Goal: Find specific page/section: Find specific page/section

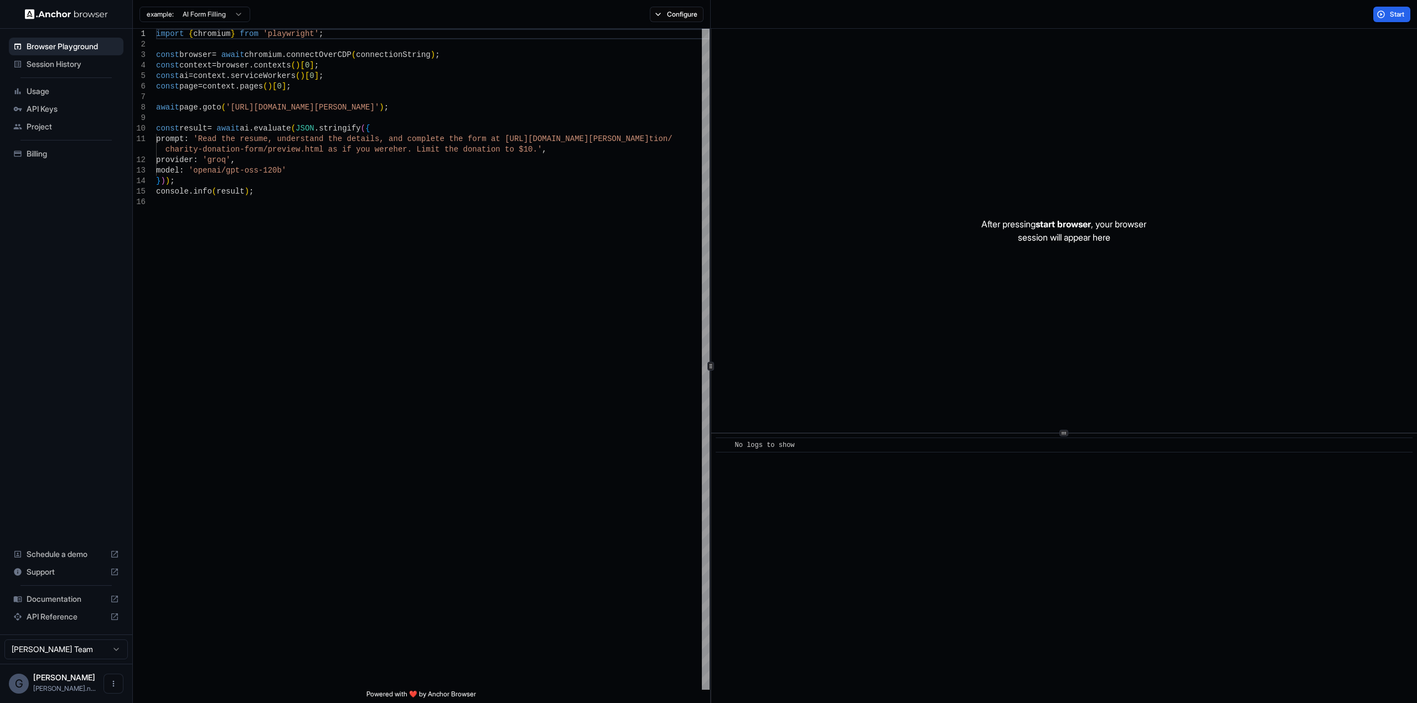
click at [59, 61] on span "Session History" at bounding box center [73, 64] width 92 height 11
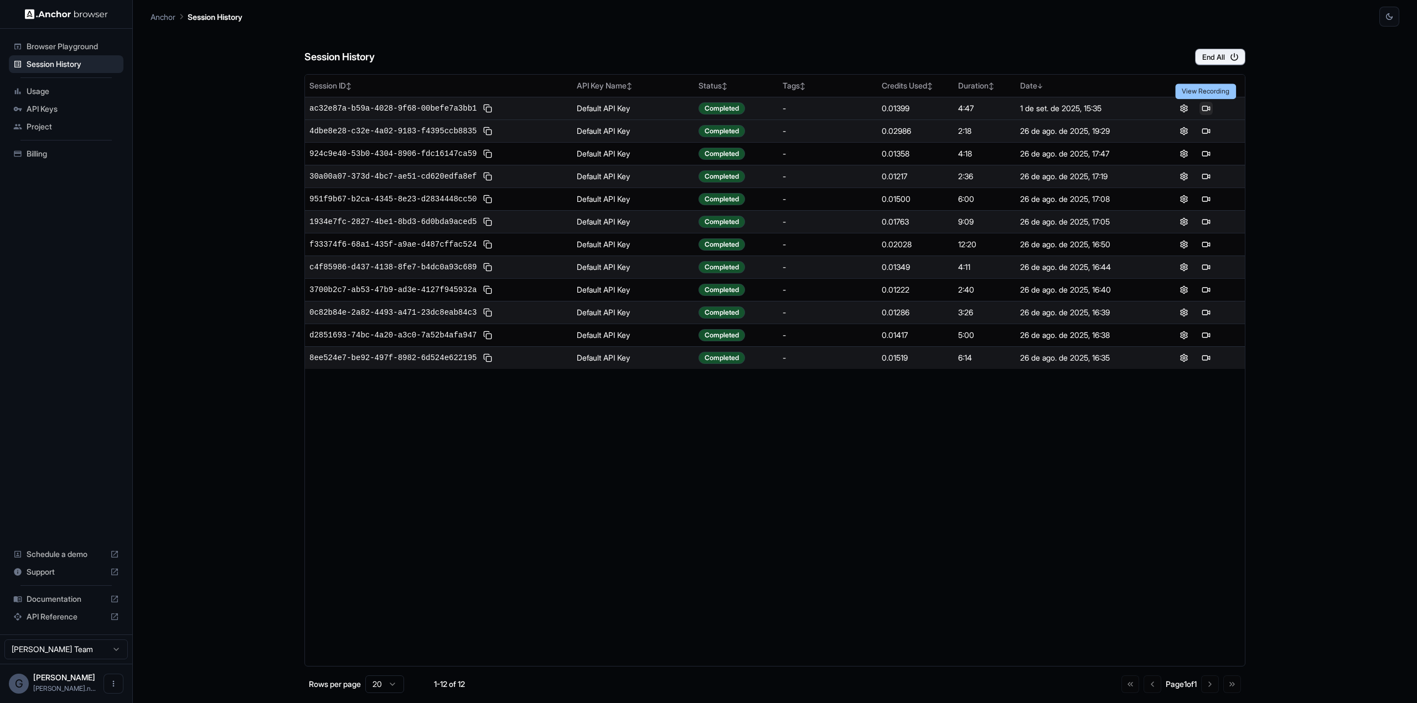
click at [1204, 107] on button at bounding box center [1205, 108] width 13 height 13
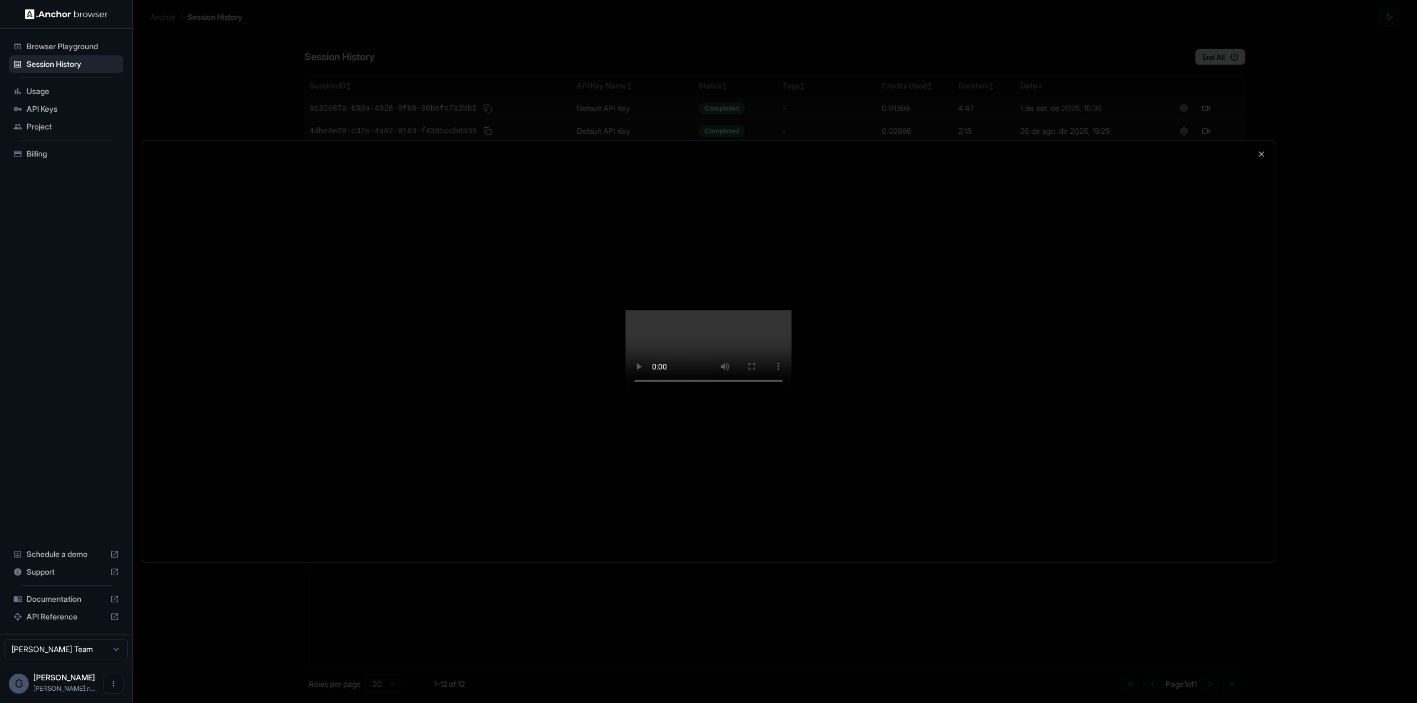
click at [1320, 265] on div at bounding box center [708, 351] width 1417 height 703
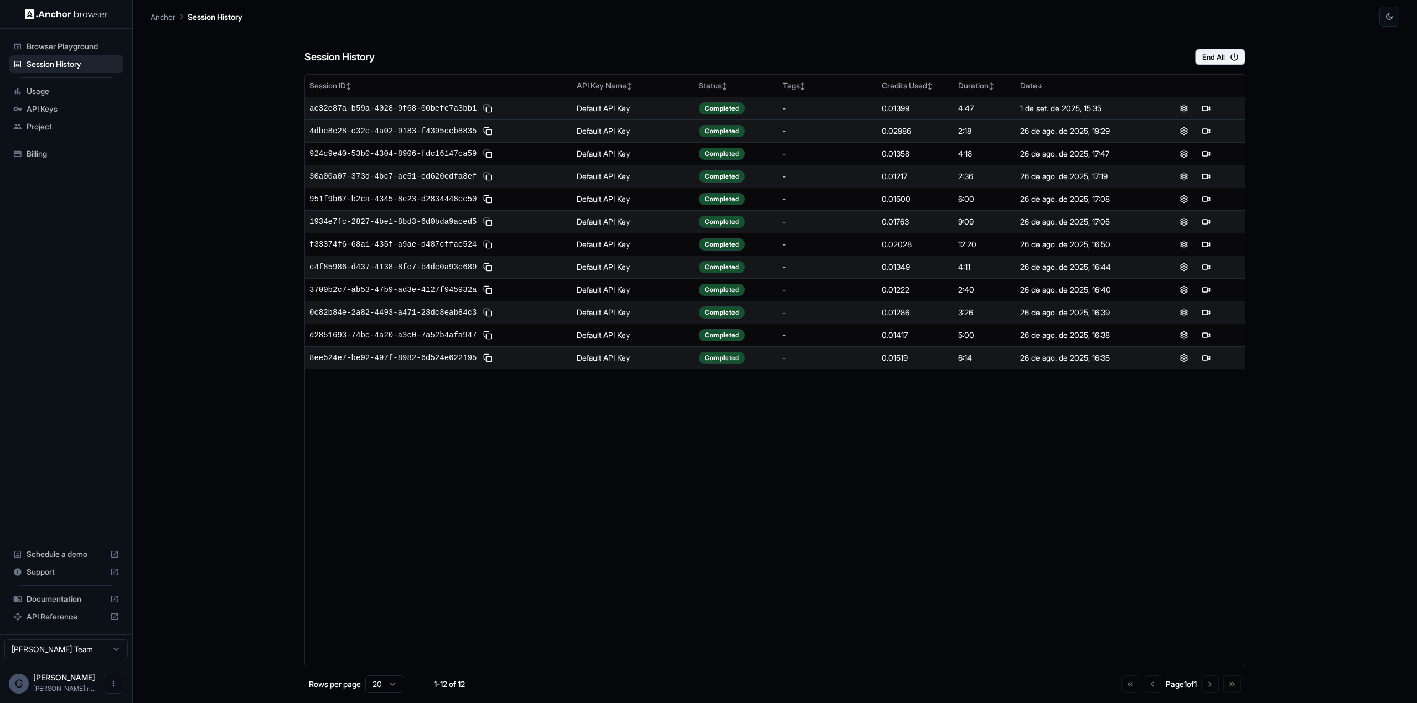
click at [214, 106] on div "Session History End All Session ID ↕ API Key Name ↕ Status ↕ Tags ↕ Credits Use…" at bounding box center [775, 365] width 1249 height 677
